Goal: Answer question/provide support

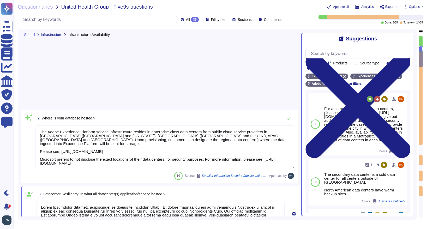
type textarea "The Adobe Experience Platform service infrastructure resides in enterprise-clas…"
type textarea "Adobe Experience Platform architecture is hosted on Microsoft Azure. To ensure …"
type textarea "The secondary data center is a cold data center for all centers outside of [GEO…"
type textarea "Alternate work facilities are provided for under the Adobe Crisis Management pl…"
type textarea "A summary executive overview of the latest exercise is present in the Adobe Tru…"
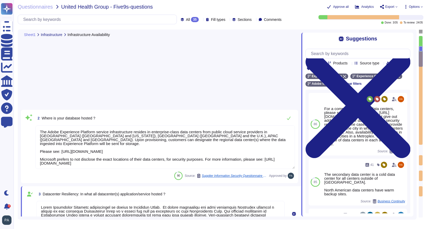
type textarea "AWS data centers include a high level of availability and tolerate system or ha…"
type textarea "Alternate work facilities are provided for under the Adobe Crisis Management pl…"
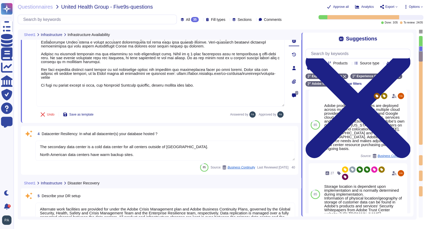
type textarea "The Adobe Experience Platform service infrastructure resides in enterprise-clas…"
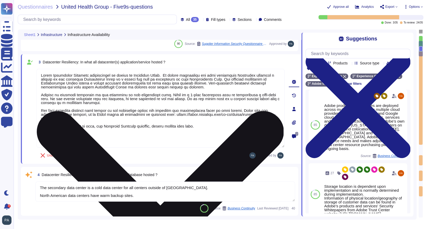
scroll to position [132, 0]
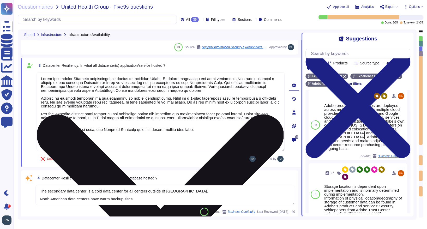
click at [42, 80] on textarea at bounding box center [161, 111] width 248 height 79
click at [41, 79] on textarea at bounding box center [161, 111] width 248 height 79
drag, startPoint x: 41, startPoint y: 79, endPoint x: 165, endPoint y: 79, distance: 123.9
click at [165, 79] on textarea at bounding box center [161, 111] width 248 height 79
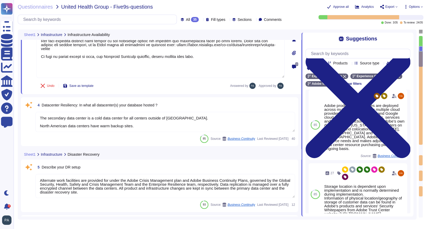
type textarea "Alternate work facilities are provided for under the Adobe Crisis Management pl…"
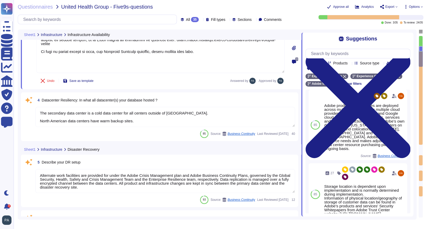
click at [232, 120] on textarea "The secondary data center is a cold data center for all centers outside of [GEO…" at bounding box center [165, 117] width 260 height 20
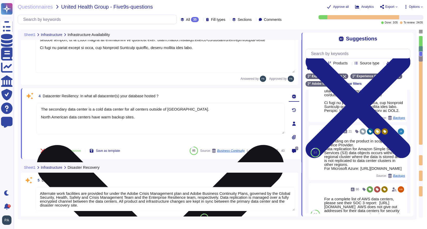
type textarea "Alternate work facilities are provided for under the Adobe Crisis Management pl…"
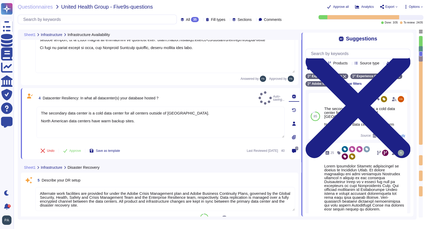
click at [211, 118] on textarea "The secondary data center is a cold data center for all centers outside of [GEO…" at bounding box center [161, 122] width 248 height 31
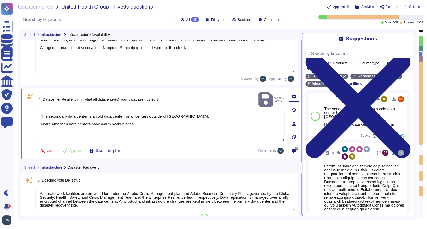
click at [162, 115] on textarea "The secondary data center is a cold data center for all centers outside of [GEO…" at bounding box center [161, 125] width 248 height 31
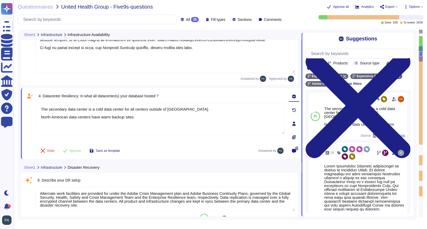
scroll to position [210, 0]
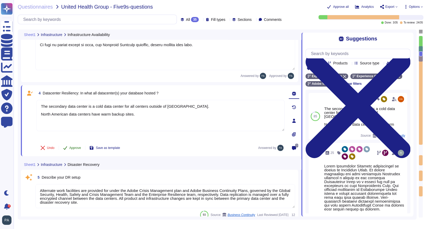
type textarea "Adobe Experience Platform architecture is hosted on Microsoft Azure."
click at [78, 147] on span "Approve" at bounding box center [75, 147] width 12 height 3
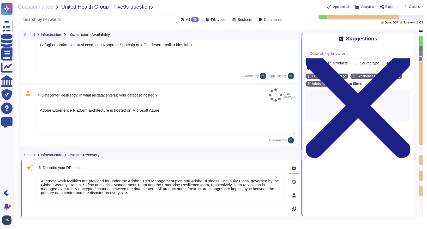
type textarea "Alternate work facilities are provided for under the Adobe Crisis Management pl…"
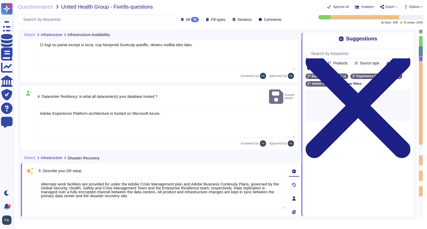
type textarea "Alternate work facilities are provided for under the Adobe Crisis Management pl…"
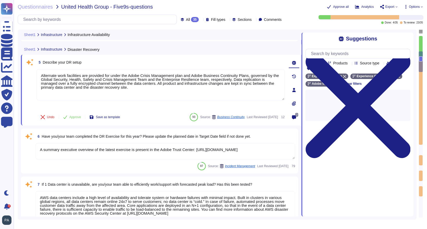
type textarea "Alternate work facilities are provided for under the Adobe Crisis Management pl…"
type textarea "Adobe’s disaster recovery testing focuses on functionally testing the disaster …"
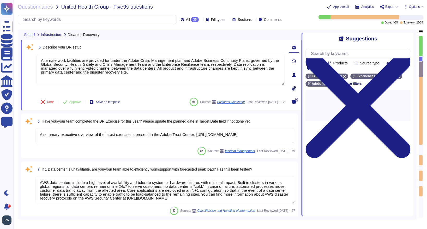
scroll to position [298, 0]
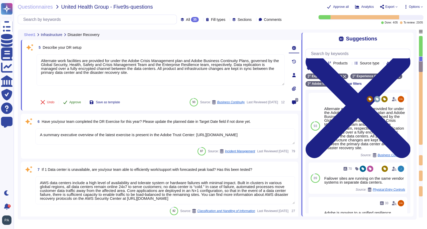
click at [78, 101] on span "Approve" at bounding box center [75, 102] width 12 height 3
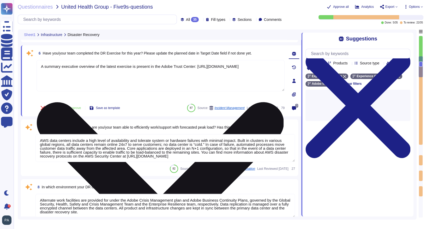
type textarea "Adobe’s disaster recovery testing focuses on functionally testing the disaster …"
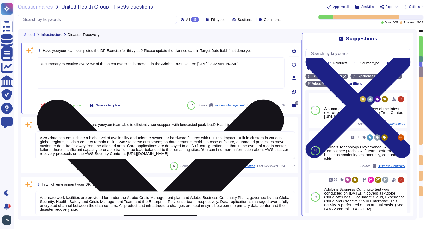
click at [281, 61] on icon at bounding box center [160, 223] width 247 height 330
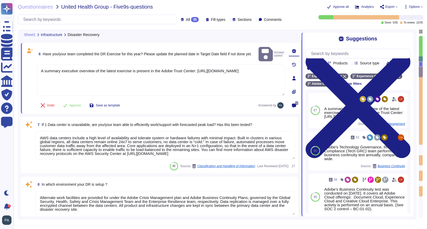
click at [160, 79] on textarea "A summary executive overview of the latest exercise is present in the Adobe Tru…" at bounding box center [161, 79] width 248 height 31
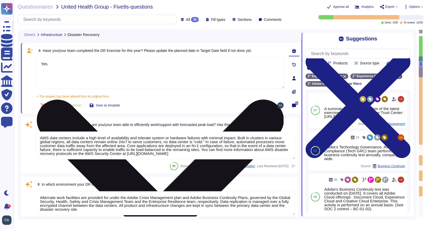
click at [60, 64] on textarea "Yes." at bounding box center [161, 72] width 248 height 31
paste textarea "Adobe Experience Platform architecture is hosted on Microsoft Azure."
drag, startPoint x: 184, startPoint y: 65, endPoint x: 50, endPoint y: 66, distance: 134.4
click at [50, 66] on textarea "Yes. Adobe Experience Platform architecture is hosted on Microsoft Azure." at bounding box center [161, 72] width 248 height 31
click at [60, 64] on textarea "Yes." at bounding box center [161, 72] width 248 height 31
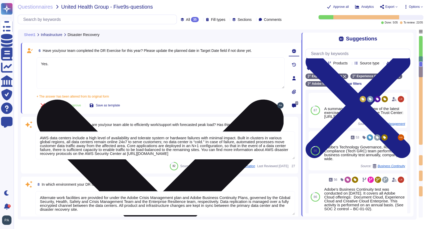
paste textarea "Adobe conducts disaster recovery testing for Adobe Experience Platform on an an…"
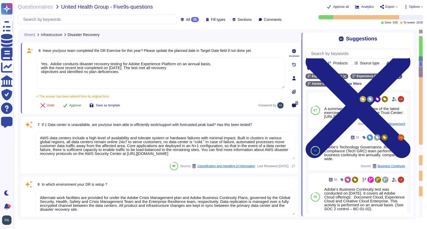
type textarea "Yes. Adobe conducts disaster recovery testing for Adobe Experience Platform on …"
click at [75, 105] on span "Approve" at bounding box center [75, 105] width 12 height 3
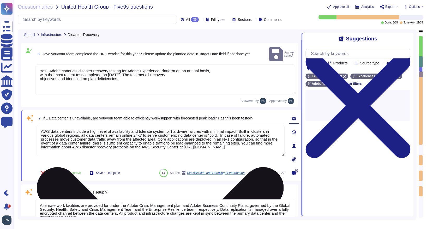
type textarea "Alternate work facilities are provided for under the Adobe Crisis Management pl…"
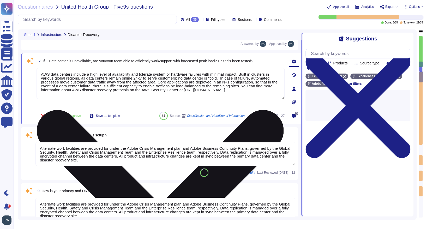
type textarea "Yes. As part of measuring the potential effects of business disruptions, the Re…"
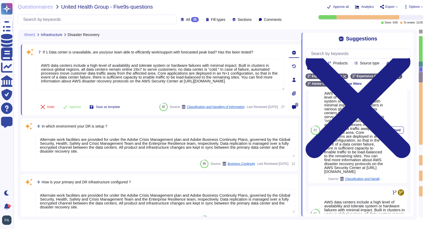
scroll to position [0, 0]
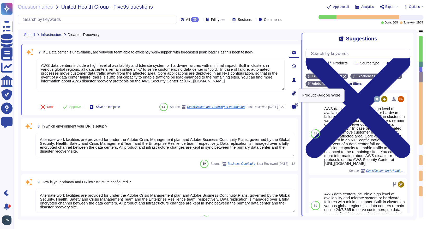
click at [333, 84] on icon at bounding box center [332, 83] width 3 height 3
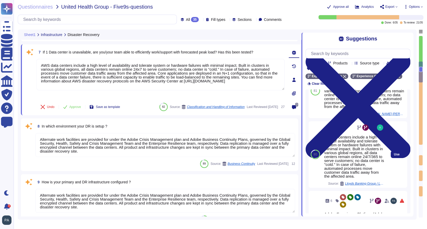
scroll to position [27, 0]
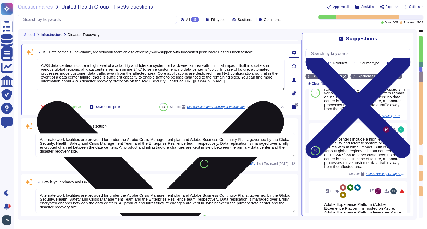
click at [281, 62] on icon at bounding box center [160, 225] width 247 height 330
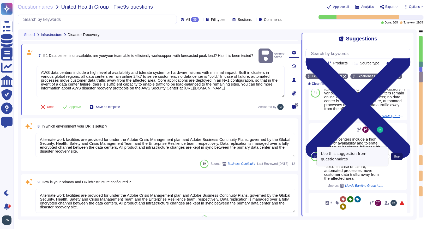
click at [395, 156] on span "Use" at bounding box center [397, 156] width 6 height 3
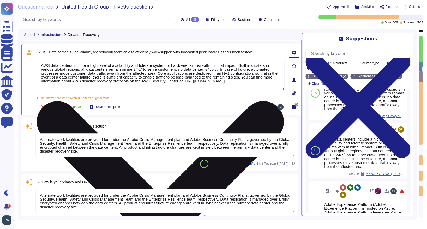
click at [76, 106] on span "Approve" at bounding box center [75, 106] width 12 height 3
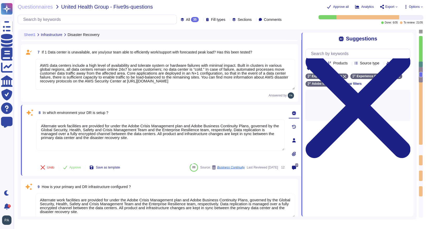
type textarea "Yes. As part of measuring the potential effects of business disruptions, the Re…"
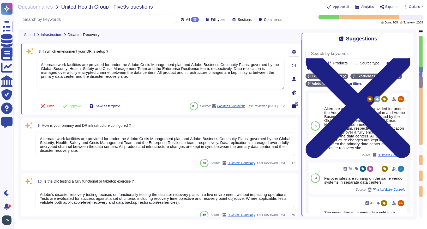
scroll to position [473, 0]
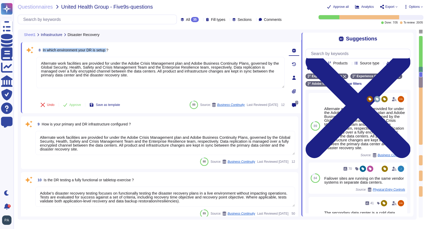
drag, startPoint x: 43, startPoint y: 49, endPoint x: 110, endPoint y: 49, distance: 67.1
click at [108, 49] on span "In which environment your DR is setup ?" at bounding box center [75, 50] width 65 height 4
copy span "In which environment your DR is setup"
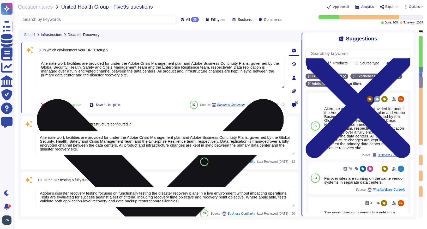
click at [276, 63] on textarea "Alternate work facilities are provided for under the Adobe Crisis Management pl…" at bounding box center [161, 72] width 248 height 31
click at [282, 99] on icon at bounding box center [160, 222] width 247 height 247
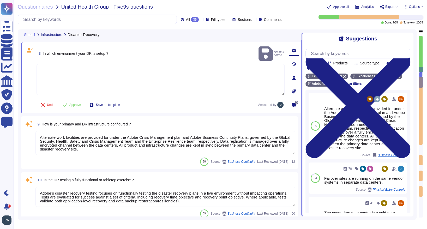
click at [154, 66] on textarea at bounding box center [161, 79] width 248 height 31
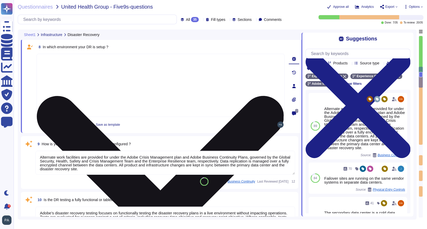
type textarea "Yes. As part of measuring the potential effects of business disruptions, the Re…"
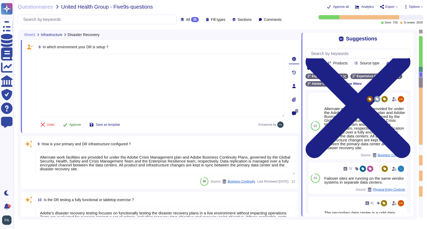
type textarea "Adobe Experience Platform architecture is hosted on Microsoft Azure. To ensure …"
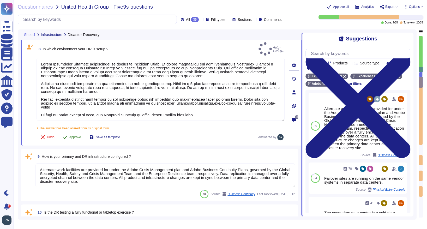
click at [75, 124] on div "8 In which environment your DR is setup ? Auto-saving... + The answer has been …" at bounding box center [155, 92] width 260 height 100
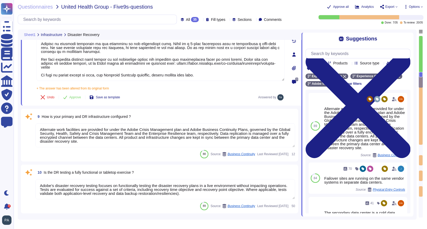
scroll to position [0, 0]
click at [290, 128] on textarea "Alternate work facilities are provided for under the Adobe Crisis Management pl…" at bounding box center [165, 135] width 260 height 24
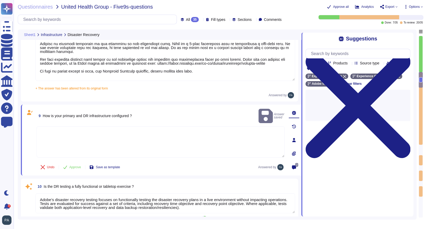
click at [221, 130] on textarea at bounding box center [161, 141] width 248 height 31
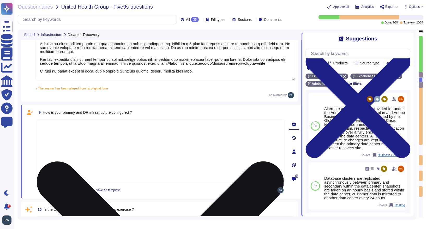
type textarea "Yes. As part of measuring the potential effects of business disruptions, the Re…"
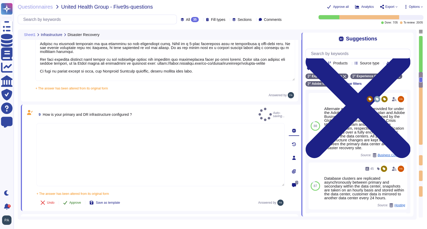
type textarea "Adobe Experience Platform architecture is hosted on Microsoft Azure. To ensure …"
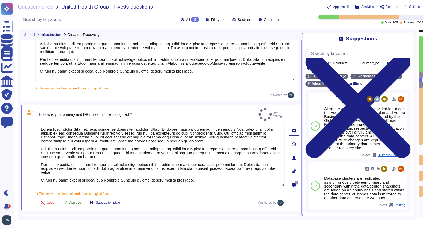
click at [75, 189] on div "9 How is your primary and DR infrastructure configured ? Auto-saving... + The a…" at bounding box center [155, 158] width 260 height 100
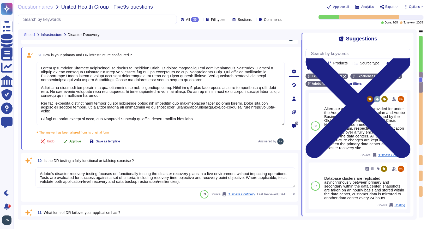
click at [77, 141] on span "Approve" at bounding box center [75, 141] width 12 height 3
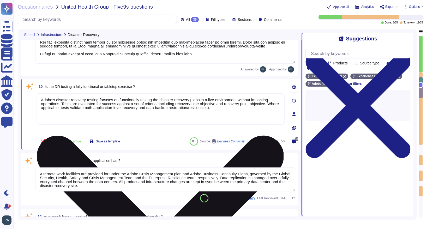
type textarea "Adobe’s Business Continuity Disaster Recovery program is supported by governing…"
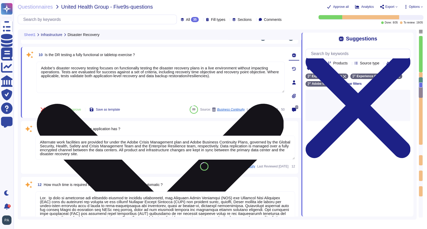
scroll to position [654, 0]
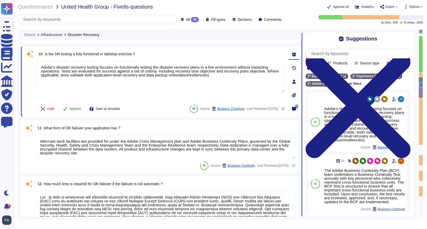
click at [76, 107] on span "Approve" at bounding box center [75, 108] width 12 height 3
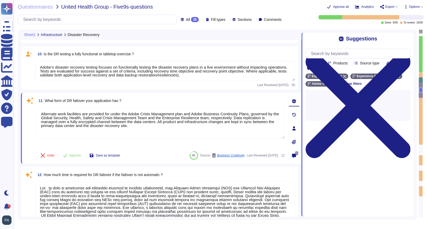
type textarea "Budgets for Adobe's products and services' infrastructure capacity are establis…"
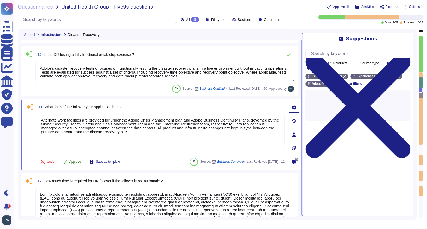
type textarea "Budgets for Adobe's products and services' infrastructure capacity are establis…"
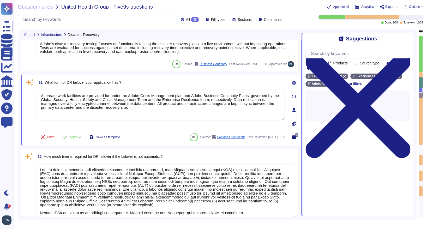
scroll to position [705, 0]
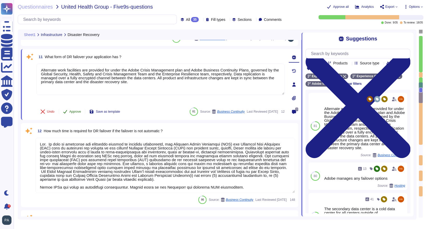
click at [73, 111] on span "Approve" at bounding box center [75, 111] width 12 height 3
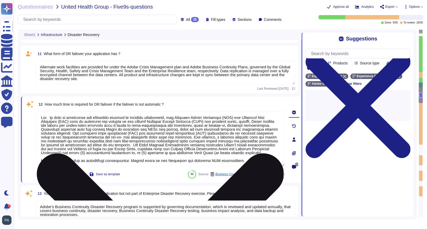
type textarea "Adobe backs up customer data regularly and validates restoration of data period…"
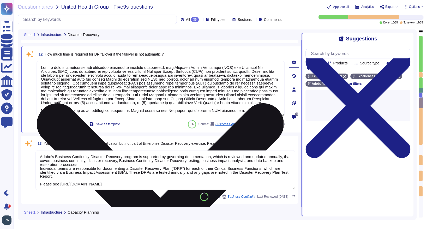
type textarea "Budgets for Adobe's products and services' infrastructure capacity are establis…"
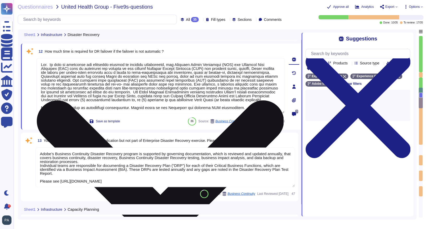
scroll to position [758, 0]
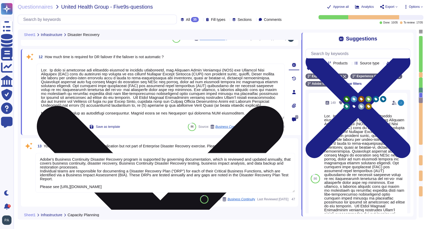
drag, startPoint x: 50, startPoint y: 70, endPoint x: 39, endPoint y: 69, distance: 11.5
click at [39, 69] on textarea at bounding box center [161, 91] width 248 height 55
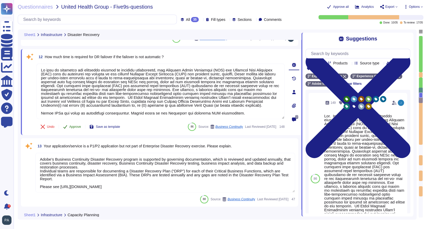
type textarea "As part of measuring the potential effects of business disruptions, the Recover…"
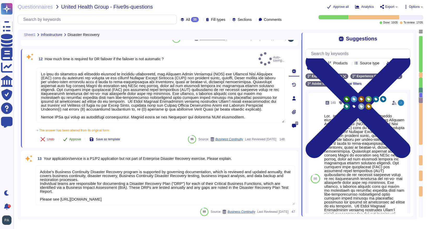
click at [75, 127] on div "12 How much time is required for DR failover if the failover is not automatic ?…" at bounding box center [155, 98] width 260 height 92
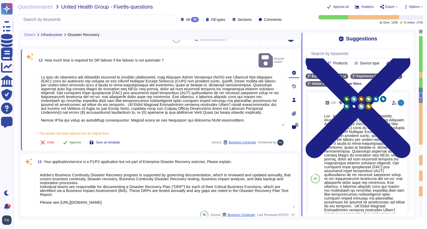
click at [74, 141] on span "Approve" at bounding box center [75, 142] width 12 height 3
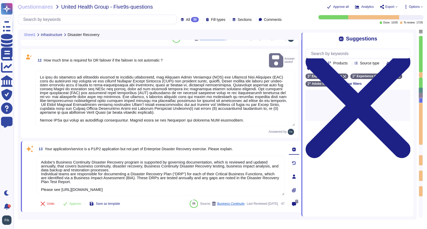
type textarea "Budgets for Adobe's products and services' infrastructure capacity are establis…"
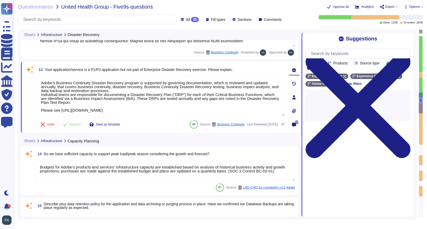
type textarea "Budgets for Adobe's products and services' infrastructure capacity are establis…"
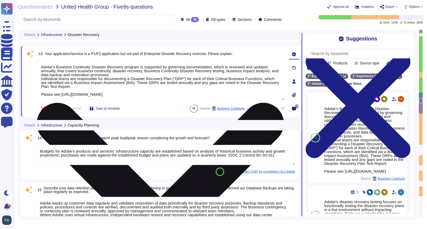
click at [281, 103] on icon at bounding box center [160, 226] width 247 height 247
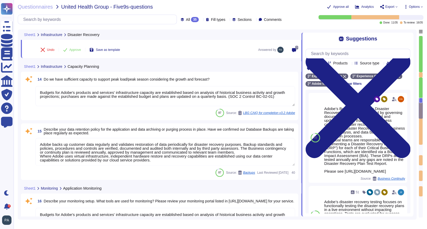
scroll to position [0, 0]
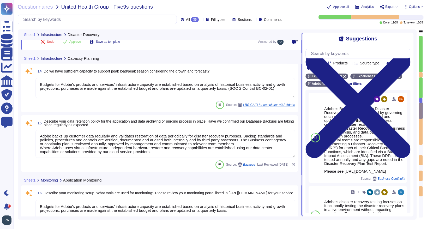
type textarea "Adobe Cloud Operations teams are responsible for, but not limited to, managing …"
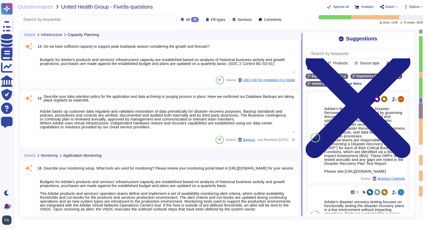
scroll to position [922, 0]
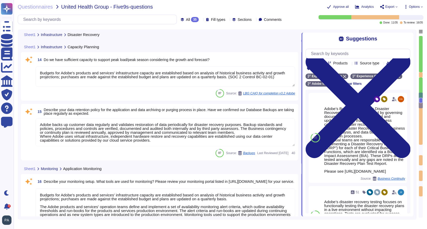
type textarea "Adobe’s disaster recovery testing focuses on functionally testing the disaster …"
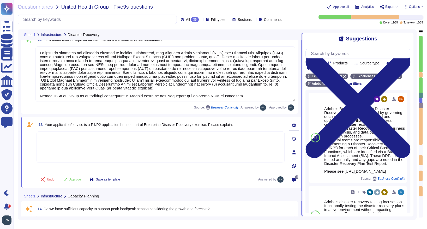
type textarea "Alternate work facilities are provided for under the Adobe Crisis Management pl…"
type textarea "As part of measuring the potential effects of business disruptions, the Recover…"
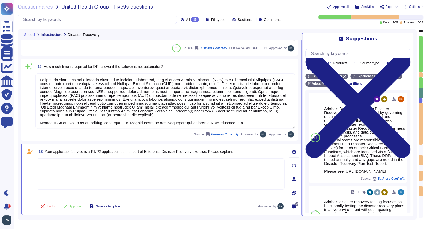
type textarea "Adobe Experience Platform architecture is hosted on Microsoft Azure. To ensure …"
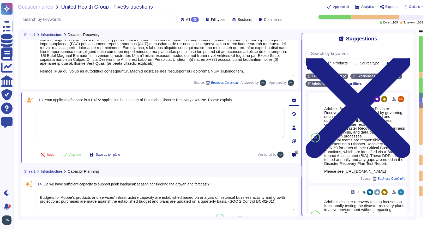
scroll to position [798, 0]
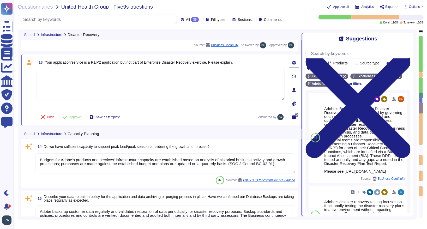
type textarea "Budgets for Adobe's products and services' infrastructure capacity are establis…"
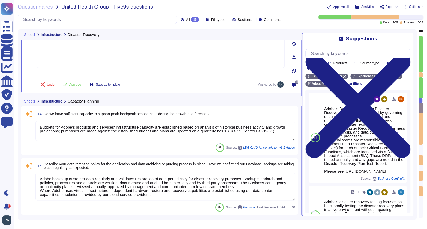
scroll to position [861, 0]
click at [39, 127] on textarea "Budgets for Adobe's products and services' infrastructure capacity are establis…" at bounding box center [165, 131] width 260 height 20
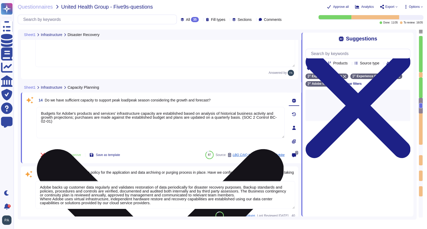
type textarea "Budgets for Adobe's products and services' infrastructure capacity are establis…"
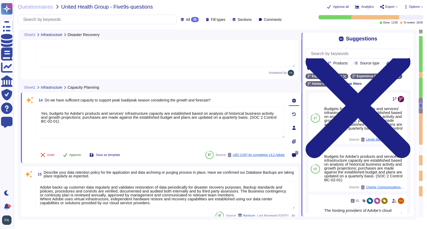
type textarea "Yes, budgets for Adobe's products and services' infrastructure capacity are est…"
click at [75, 154] on span "Approve" at bounding box center [75, 154] width 12 height 3
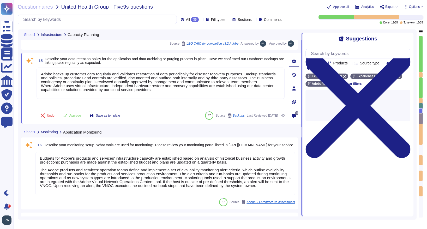
type textarea "Adobe Cloud Operations teams are responsible for, but not limited to, managing …"
type textarea "Adobe does not provide tenants/customers with capacity planning and use reports."
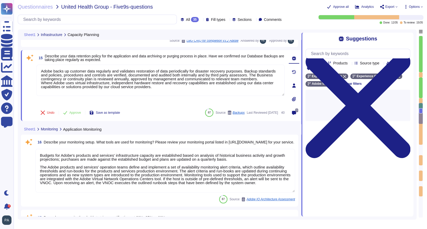
scroll to position [961, 0]
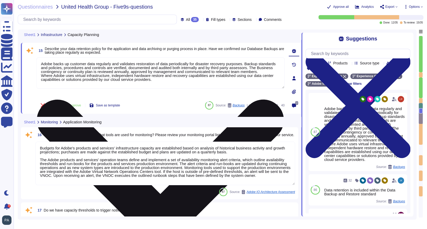
click at [281, 100] on icon at bounding box center [160, 223] width 247 height 247
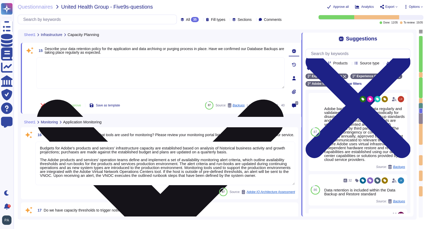
scroll to position [0, 0]
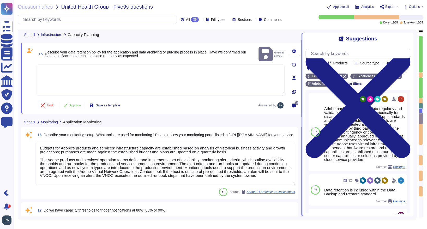
click at [224, 64] on textarea at bounding box center [161, 79] width 248 height 31
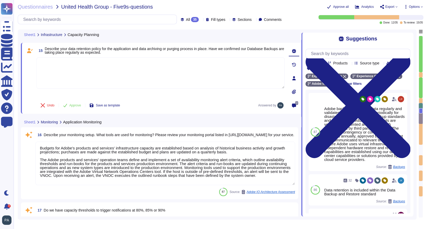
paste textarea "ata retention is defined in the agreements, including all applicable PSLTs (Pro…"
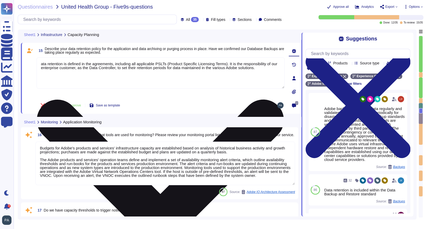
click at [40, 64] on textarea "ata retention is defined in the agreements, including all applicable PSLTs (Pro…" at bounding box center [161, 72] width 248 height 31
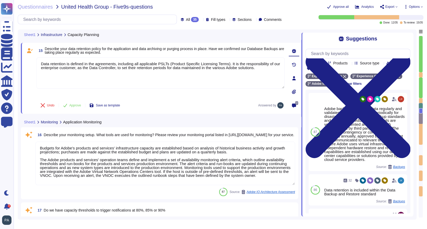
type textarea "Data retention is defined in the agreements, including all applicable PSLTs (Pr…"
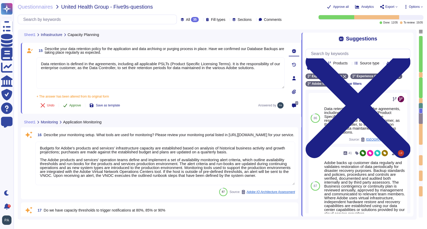
click at [72, 105] on span "Approve" at bounding box center [75, 105] width 12 height 3
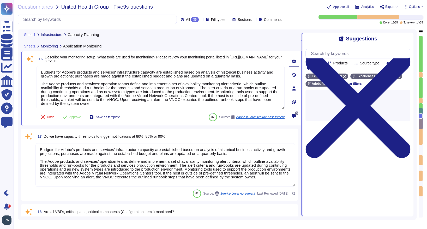
type textarea "Availability metrics and SLA related information are defined within the SLA agr…"
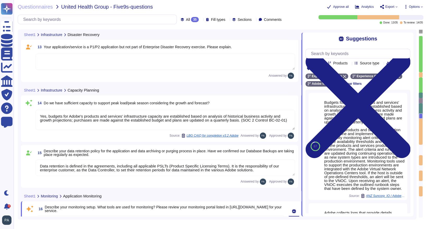
type textarea "Alternate work facilities are provided for under the Adobe Crisis Management pl…"
type textarea "As part of measuring the potential effects of business disruptions, the Recover…"
type textarea "Yes, budgets for Adobe's products and services' infrastructure capacity are est…"
type textarea "Data retention is defined in the agreements, including all applicable PSLTs (Pr…"
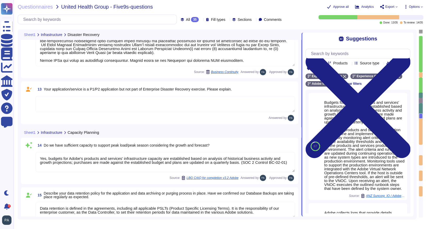
scroll to position [784, 0]
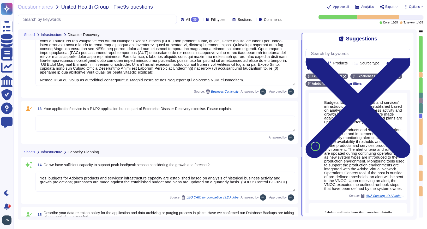
type textarea "Adobe’s disaster recovery testing focuses on functionally testing the disaster …"
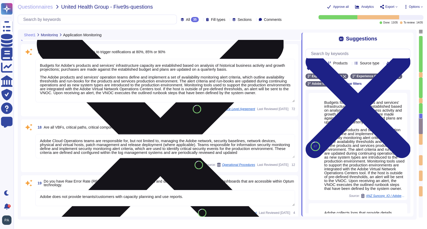
type textarea "Adobe Cloud Operations teams are responsible for, but not limited to, managing …"
type textarea "Adobe does not provide tenants/customers with capacity planning and use reports."
type textarea "Availability metrics and SLA related information are defined within the SLA agr…"
type textarea "Adobe's Vendor Security Review program requires management reviews controls wit…"
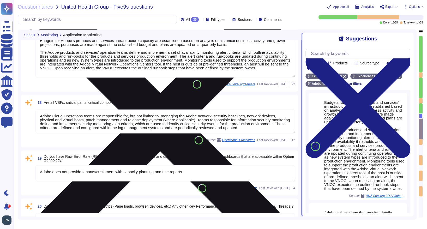
scroll to position [1089, 0]
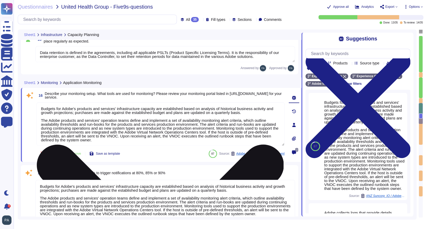
type textarea "Yes, budgets for Adobe's products and services' infrastructure capacity are est…"
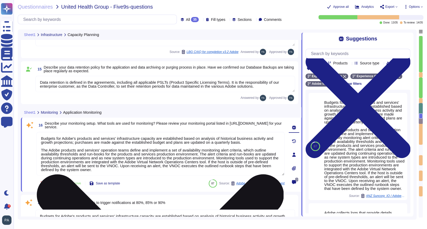
scroll to position [917, 0]
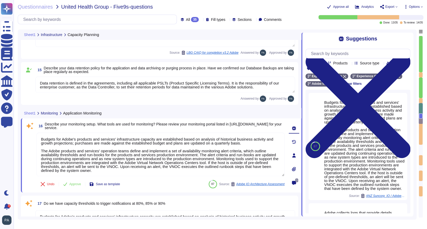
click at [266, 88] on textarea "Data retention is defined in the agreements, including all applicable PSLTs (Pr…" at bounding box center [165, 85] width 260 height 16
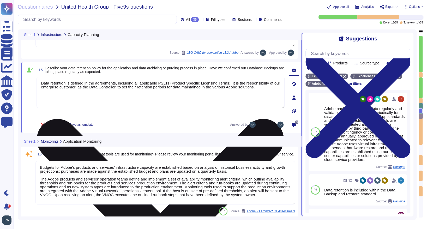
click at [46, 92] on textarea "Data retention is defined in the agreements, including all applicable PSLTs (Pr…" at bounding box center [161, 92] width 248 height 31
click at [45, 92] on textarea "Data retention is defined in the agreements, including all applicable PSLTs (Pr…" at bounding box center [161, 92] width 248 height 31
paste textarea "Adobe has a policy in place for the secure deletion and destruction of data. Ad…"
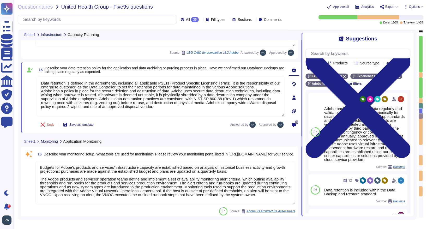
type textarea "Data retention is defined in the agreements, including all applicable PSLTs (Pr…"
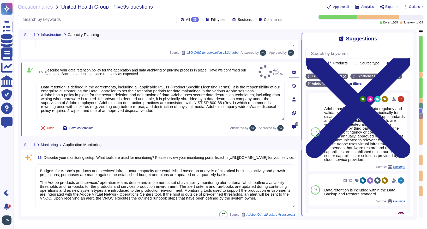
click at [145, 126] on div "Undo Save as template Answered by Approved by" at bounding box center [161, 128] width 248 height 10
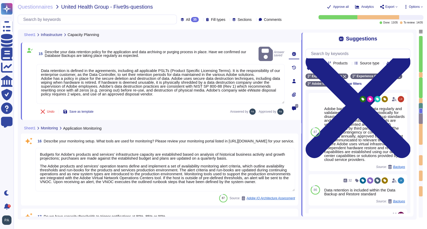
type textarea "Adobe does not provide tenants/customers with capacity planning and use reports."
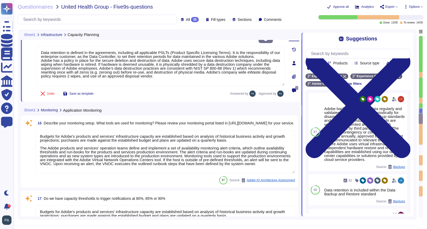
scroll to position [0, 0]
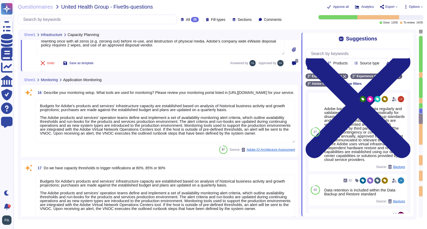
type textarea "Availability metrics and SLA related information are defined within the SLA agr…"
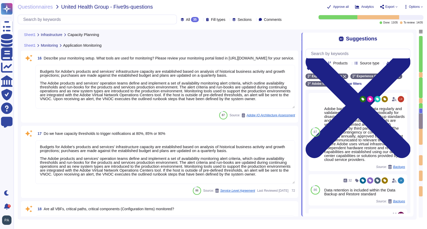
scroll to position [1012, 0]
drag, startPoint x: 241, startPoint y: 56, endPoint x: 288, endPoint y: 57, distance: 47.5
click at [288, 57] on span "Describe your monitoring setup. What tools are used for monitoring? Please revi…" at bounding box center [169, 58] width 251 height 4
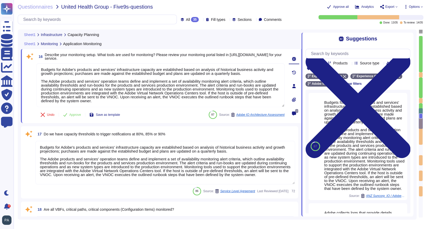
type textarea "Yes, budgets for Adobe's products and services' infrastructure capacity are est…"
type textarea "Data retention is defined in the agreements, including all applicable PSLTs (Pr…"
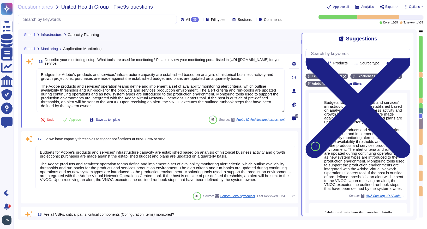
scroll to position [1004, 0]
drag, startPoint x: 164, startPoint y: 60, endPoint x: 140, endPoint y: 63, distance: 24.5
click at [140, 63] on span "Describe your monitoring setup. What tools are used for monitoring? Please revi…" at bounding box center [165, 61] width 240 height 7
click at [47, 65] on span "Describe your monitoring setup. What tools are used for monitoring? Please revi…" at bounding box center [163, 62] width 237 height 8
drag, startPoint x: 45, startPoint y: 64, endPoint x: 92, endPoint y: 66, distance: 46.7
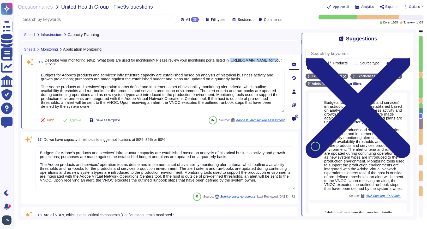
click at [92, 66] on span "Describe your monitoring setup. What tools are used for monitoring? Please revi…" at bounding box center [163, 62] width 237 height 8
copy span "https://oneview.optum.com"
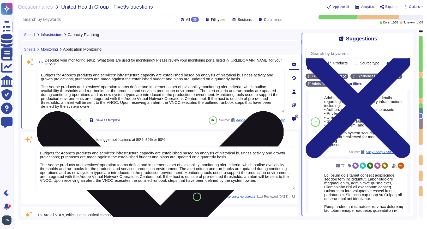
scroll to position [0, 0]
drag, startPoint x: 124, startPoint y: 106, endPoint x: 39, endPoint y: 74, distance: 91.1
click at [39, 74] on textarea "Budgets for Adobe's products and services' infrastructure capacity are establis…" at bounding box center [161, 91] width 248 height 44
click at [104, 85] on textarea "Budgets for Adobe's products and services' infrastructure capacity are establis…" at bounding box center [161, 91] width 248 height 44
drag, startPoint x: 256, startPoint y: 80, endPoint x: 40, endPoint y: 77, distance: 215.8
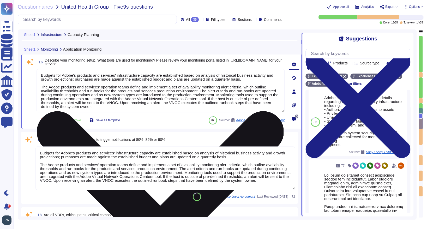
click at [40, 77] on textarea "Budgets for Adobe's products and services' infrastructure capacity are establis…" at bounding box center [161, 91] width 248 height 44
click at [49, 81] on textarea "Budgets for Adobe's products and services' infrastructure capacity are establis…" at bounding box center [161, 91] width 248 height 44
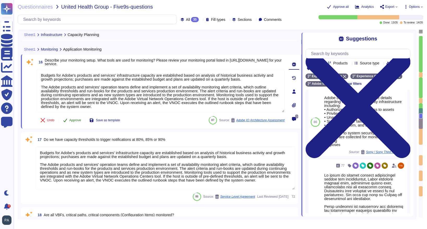
click at [74, 120] on span "Approve" at bounding box center [75, 120] width 12 height 3
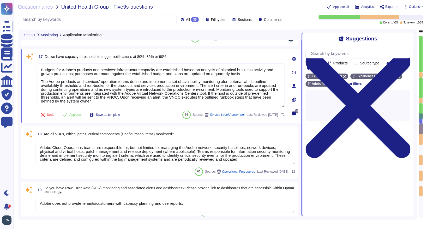
type textarea "Adobe's Vendor Security Review program requires management reviews controls wit…"
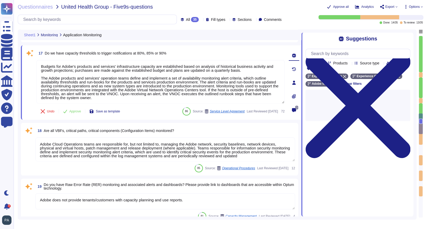
scroll to position [1086, 0]
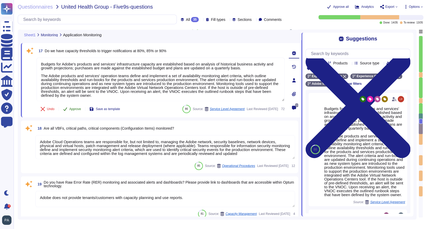
click at [73, 110] on span "Approve" at bounding box center [75, 109] width 12 height 3
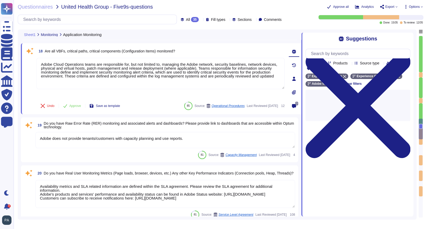
scroll to position [1159, 0]
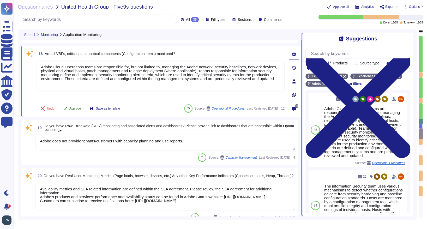
click at [71, 109] on span "Approve" at bounding box center [75, 108] width 12 height 3
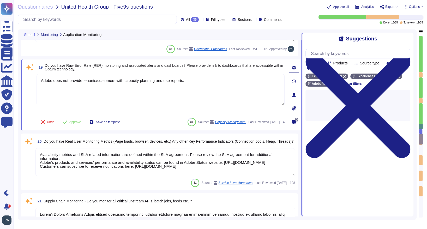
scroll to position [1203, 0]
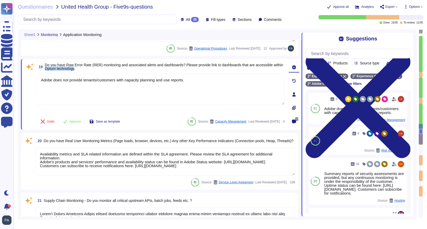
drag, startPoint x: 57, startPoint y: 69, endPoint x: 88, endPoint y: 70, distance: 30.6
click at [88, 70] on span "Do you have Raw Error Rate (RER) monitoring and associated alerts and dashboard…" at bounding box center [164, 67] width 239 height 8
copy span "Optum technology"
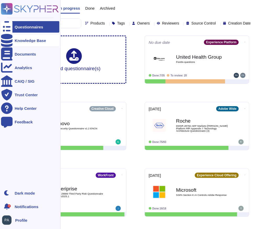
click at [23, 40] on div "Knowledge Base" at bounding box center [30, 41] width 31 height 4
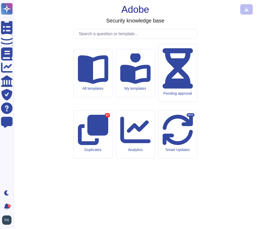
click at [89, 38] on input "text" at bounding box center [136, 33] width 121 height 9
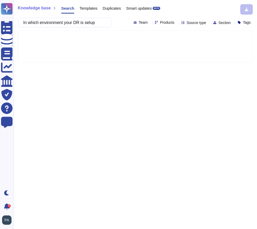
click at [176, 64] on icon at bounding box center [234, 97] width 117 height 67
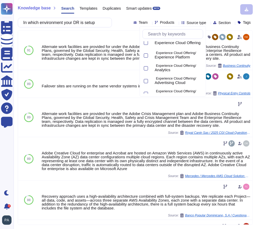
scroll to position [29, 0]
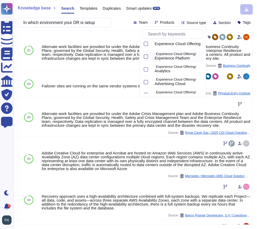
click at [145, 56] on div at bounding box center [146, 57] width 4 height 4
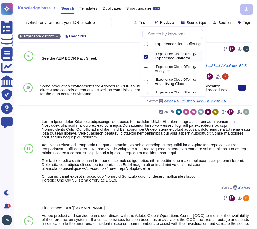
click at [88, 100] on div "Source: Adobe RTCDP HIPAA 2022 SOC 2 Type 2 Report 1031 EV Final unlocked.pdf" at bounding box center [134, 101] width 189 height 4
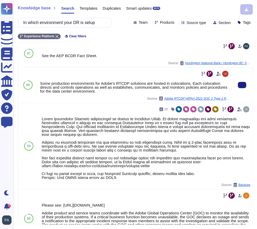
scroll to position [0, 0]
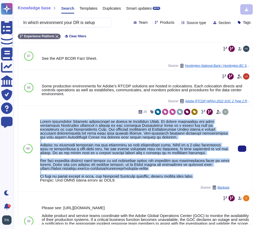
drag, startPoint x: 40, startPoint y: 122, endPoint x: 206, endPoint y: 174, distance: 173.9
click at [206, 175] on div at bounding box center [134, 151] width 189 height 63
copy div "Adobe Experience Platform architecture is hosted on Microsoft Azure. To ensure …"
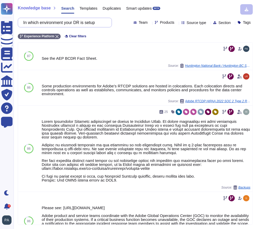
drag, startPoint x: 29, startPoint y: 23, endPoint x: 117, endPoint y: 24, distance: 88.2
click at [117, 25] on div "In which environment your DR is setup Team Products Source type Section Tags" at bounding box center [135, 23] width 235 height 10
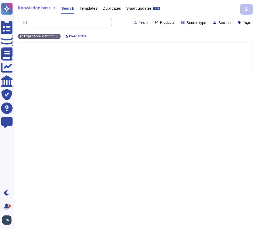
type input "I"
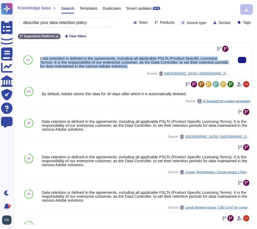
drag, startPoint x: 145, startPoint y: 66, endPoint x: 42, endPoint y: 56, distance: 103.3
click at [42, 56] on div "Data retention is defined in the agreements, including all applicable PSLTs (Pr…" at bounding box center [134, 62] width 189 height 12
copy div "ata retention is defined in the agreements, including all applicable PSLTs (Pro…"
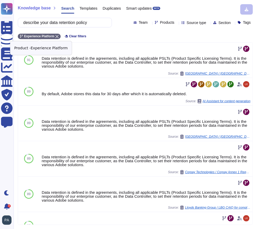
click at [48, 35] on span "Experience Platform" at bounding box center [39, 36] width 30 height 3
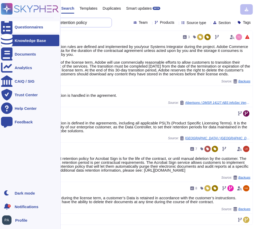
drag, startPoint x: 96, startPoint y: 23, endPoint x: 9, endPoint y: 23, distance: 86.4
click at [9, 23] on div "Questionnaires Knowledge Base Documents Analytics CAIQ / SIG Trust Center Help …" at bounding box center [128, 114] width 257 height 229
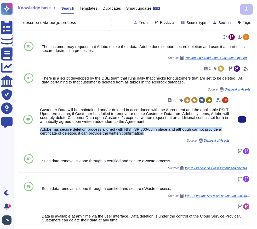
drag, startPoint x: 39, startPoint y: 129, endPoint x: 156, endPoint y: 133, distance: 116.2
click at [156, 134] on div "99 Customer Data will be maintained and/or deleted in accordance with the Agree…" at bounding box center [134, 119] width 193 height 51
click at [171, 129] on div "Customer Data will be maintained and/or deleted in accordance with the Agreemen…" at bounding box center [134, 121] width 189 height 27
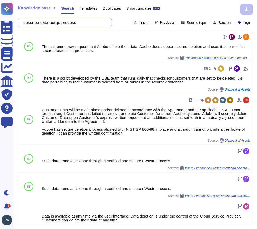
drag, startPoint x: 86, startPoint y: 22, endPoint x: -6, endPoint y: 21, distance: 91.3
click at [0, 21] on html "Questionnaires Knowledge Base Documents Analytics CAIQ / SIG Trust Center Help …" at bounding box center [128, 115] width 257 height 231
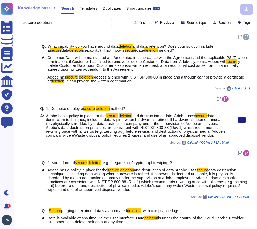
drag, startPoint x: 47, startPoint y: 115, endPoint x: 78, endPoint y: 139, distance: 38.7
click at [78, 137] on span "Adobe has a policy in place for the secure deletion and destruction of data. Ad…" at bounding box center [137, 125] width 183 height 23
copy span "Adobe has a policy in place for the secure deletion and destruction of data. Ad…"
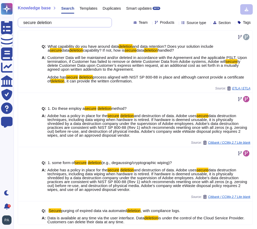
drag, startPoint x: 61, startPoint y: 22, endPoint x: 21, endPoint y: 19, distance: 40.1
click at [21, 19] on div "secure deletion" at bounding box center [65, 23] width 94 height 10
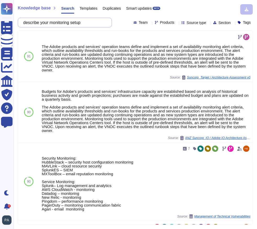
click at [99, 22] on input "describe your monitoring setup" at bounding box center [64, 22] width 86 height 9
drag, startPoint x: 88, startPoint y: 22, endPoint x: 26, endPoint y: 22, distance: 61.6
click at [26, 22] on input "describe your monitoring setup" at bounding box center [64, 22] width 86 height 9
type input "P"
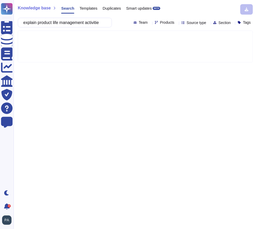
scroll to position [0, 5]
type input "explain product life management activities"
click at [176, 23] on icon at bounding box center [176, 23] width 0 height 0
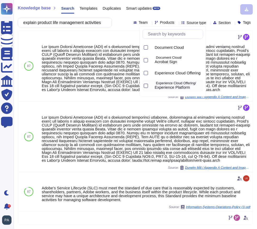
click at [145, 85] on div at bounding box center [146, 86] width 4 height 4
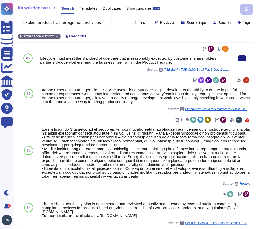
click at [97, 68] on div "Source: TSB Bank / TSB CISO SaaS PaaS Questionnaire" at bounding box center [134, 70] width 189 height 4
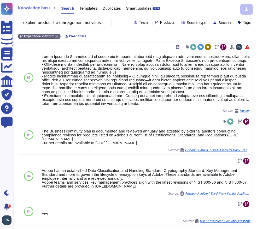
scroll to position [85, 0]
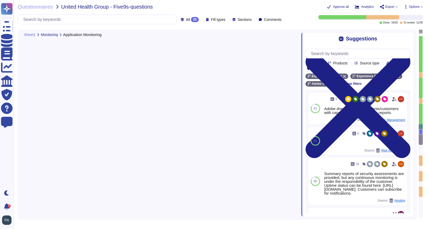
type textarea "Budgets for Adobe's products and services' infrastructure capacity are establis…"
type textarea "Adobe Cloud Operations teams are responsible for, but not limited to, managing …"
type textarea "Adobe does not provide tenants/customers with capacity planning and use reports."
type textarea "Availability metrics and SLA related information are defined within the SLA agr…"
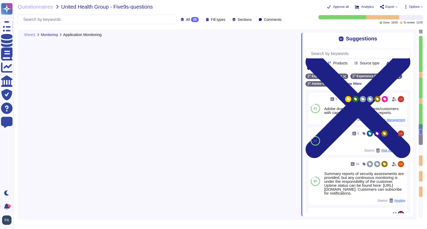
type textarea "Adobe's Vendor Security Review program requires management reviews controls wit…"
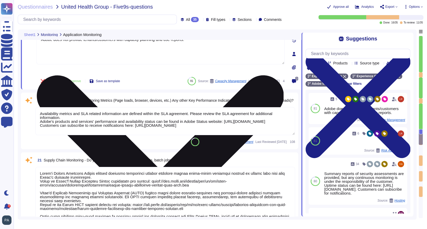
type textarea "Yes"
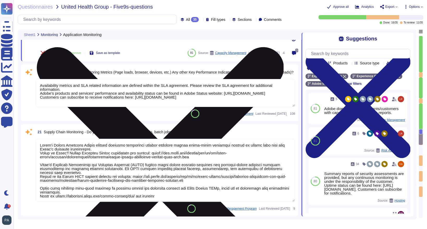
scroll to position [1273, 0]
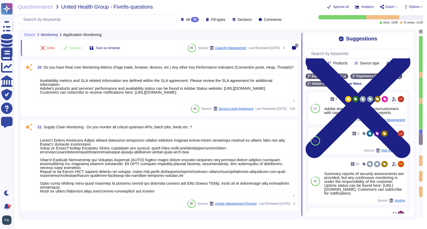
click at [77, 103] on div "20 Do you have Real User Monitoring Metrics (Page loads, browser, devices, etc.…" at bounding box center [159, 88] width 271 height 50
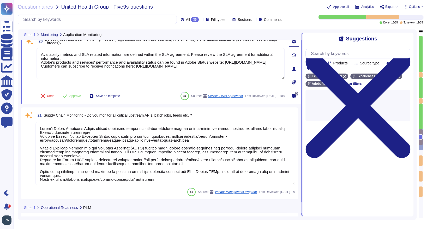
type textarea "For Adobe, personnel accounts subscribed to the corporate identity management s…"
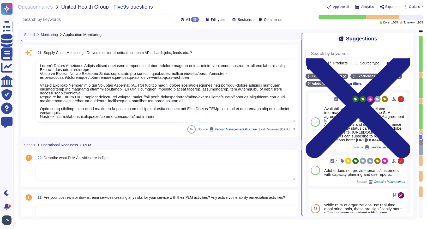
scroll to position [1333, 0]
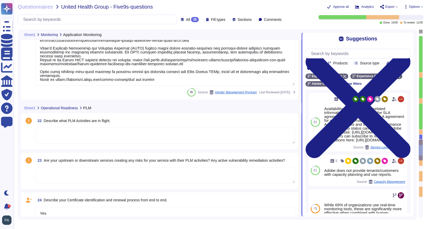
type textarea "Yes. The Adobe services technical operations team provides transparent unplanne…"
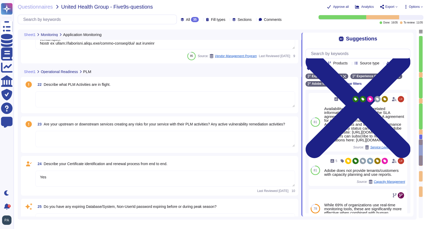
scroll to position [1403, 0]
drag, startPoint x: 44, startPoint y: 84, endPoint x: 49, endPoint y: 84, distance: 4.2
click at [49, 84] on span "Describe what PLM Activities are in flight." at bounding box center [77, 85] width 67 height 4
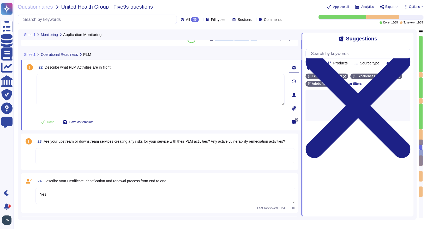
type textarea "Yes. The Adobe services technical operations team provides transparent unplanne…"
drag, startPoint x: 61, startPoint y: 66, endPoint x: 96, endPoint y: 67, distance: 34.5
click at [96, 67] on span "Describe what PLM Activities are in flight." at bounding box center [78, 67] width 67 height 4
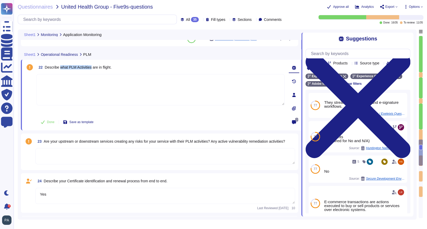
copy span "what PLM Activities"
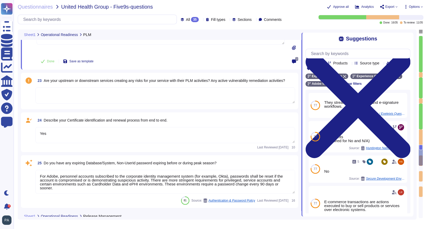
scroll to position [1459, 0]
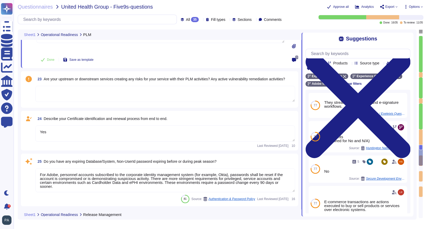
click at [74, 130] on textarea "Yes" at bounding box center [165, 134] width 260 height 16
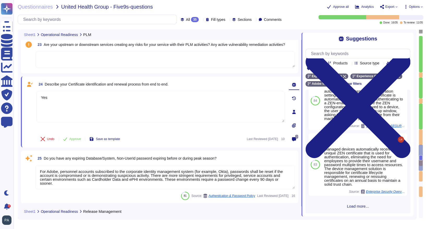
scroll to position [121, 0]
click at [358, 207] on span "Load more..." at bounding box center [358, 207] width 105 height 4
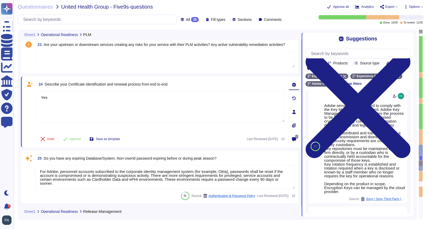
scroll to position [295, 0]
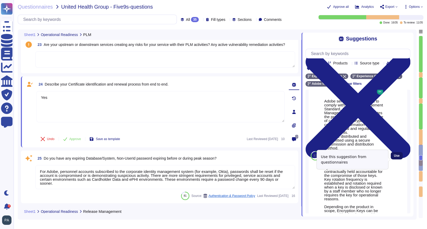
click at [396, 157] on span "Use" at bounding box center [397, 155] width 6 height 3
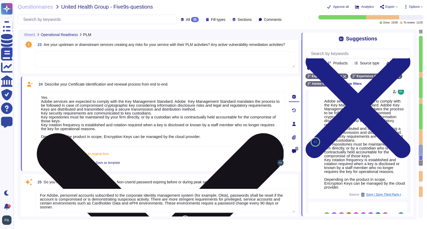
drag, startPoint x: 49, startPoint y: 98, endPoint x: 38, endPoint y: 96, distance: 11.6
click at [38, 96] on textarea "Yes Adobe services are expected to comply with the Key Management Standard. Ado…" at bounding box center [161, 118] width 248 height 55
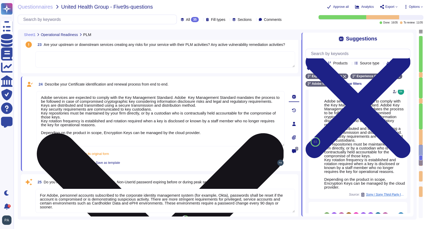
drag, startPoint x: 105, startPoint y: 141, endPoint x: 38, endPoint y: 140, distance: 66.8
click at [38, 140] on textarea "Adobe services are expected to comply with the Key Management Standard. Adobe K…" at bounding box center [161, 118] width 248 height 55
click at [152, 142] on textarea "Adobe services are expected to comply with the Key Management Standard. Adobe K…" at bounding box center [161, 118] width 248 height 55
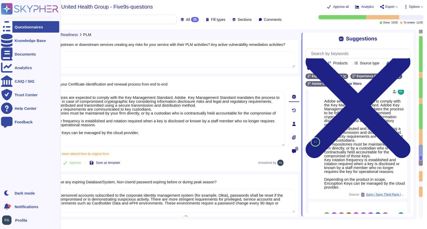
type textarea "Adobe services are expected to comply with the Key Management Standard. Adobe K…"
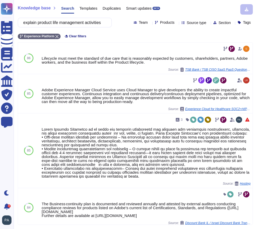
scroll to position [85, 0]
